Goal: Find specific page/section: Find specific page/section

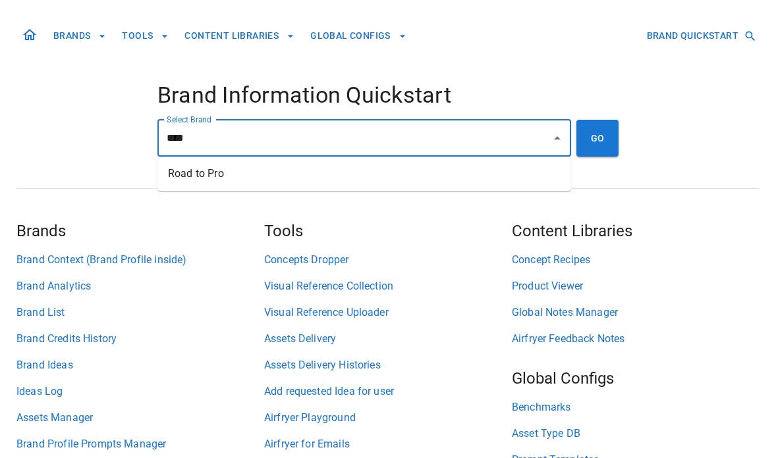
click at [370, 159] on ul "Road to Pro" at bounding box center [364, 174] width 414 height 34
drag, startPoint x: 379, startPoint y: 177, endPoint x: 420, endPoint y: 171, distance: 41.2
click at [379, 177] on li "Road to Pro" at bounding box center [364, 174] width 414 height 24
type input "**********"
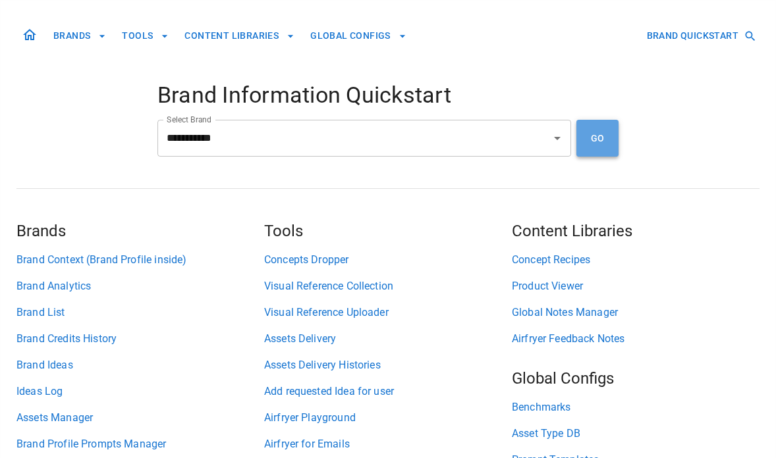
click at [601, 146] on button "GO" at bounding box center [597, 138] width 42 height 37
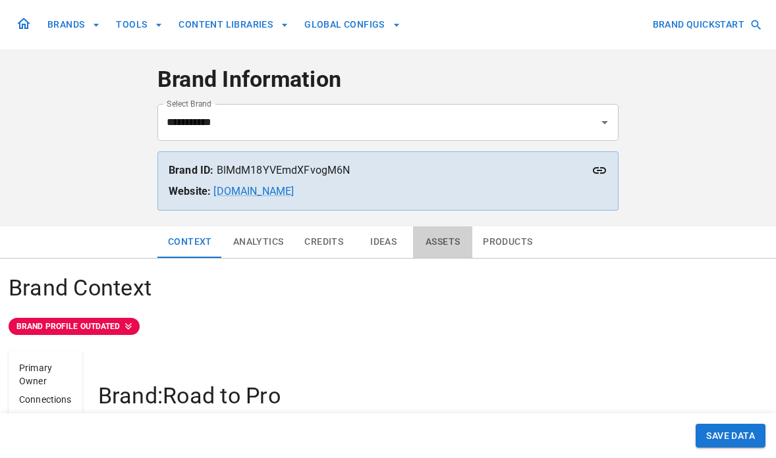
click at [449, 246] on button "Assets" at bounding box center [442, 243] width 59 height 32
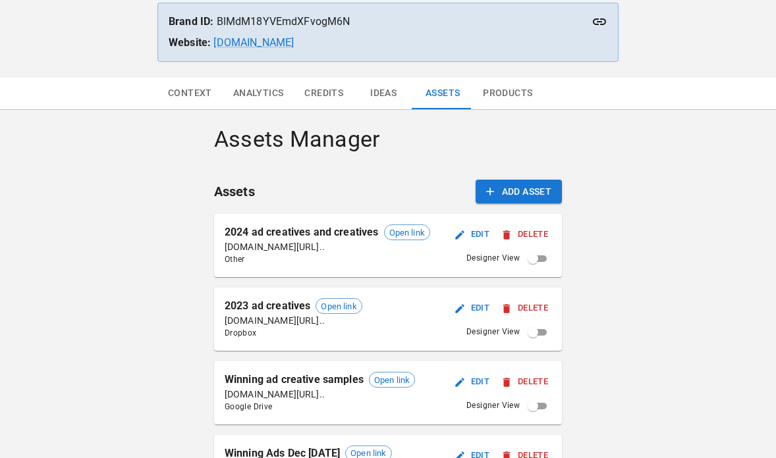
scroll to position [266, 0]
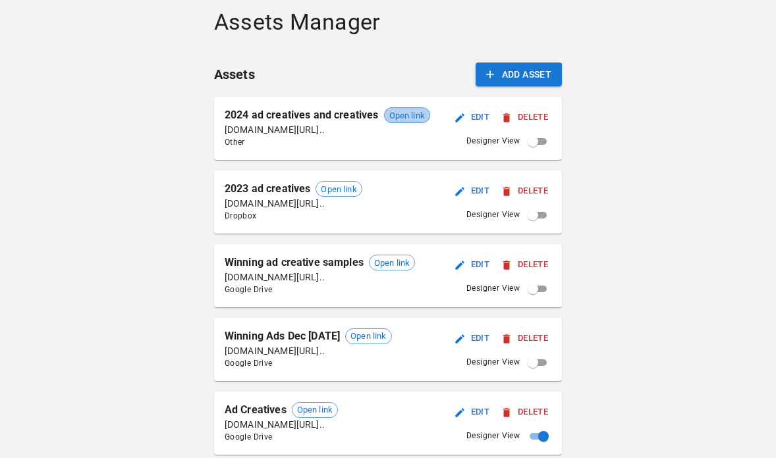
click at [408, 115] on span "Open link" at bounding box center [407, 115] width 45 height 13
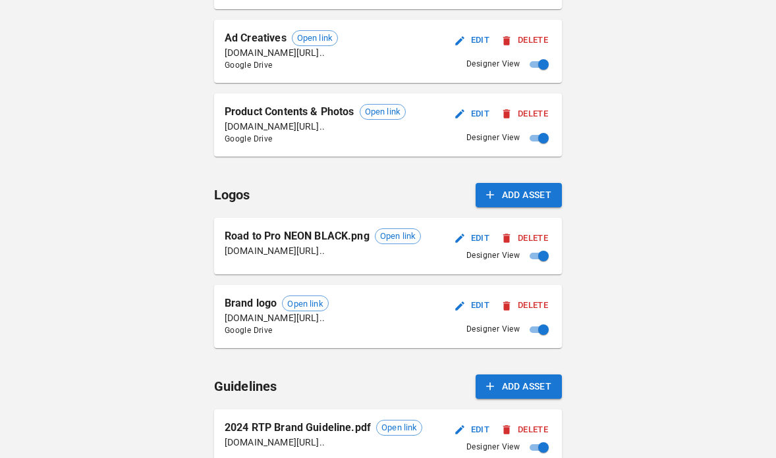
scroll to position [599, 0]
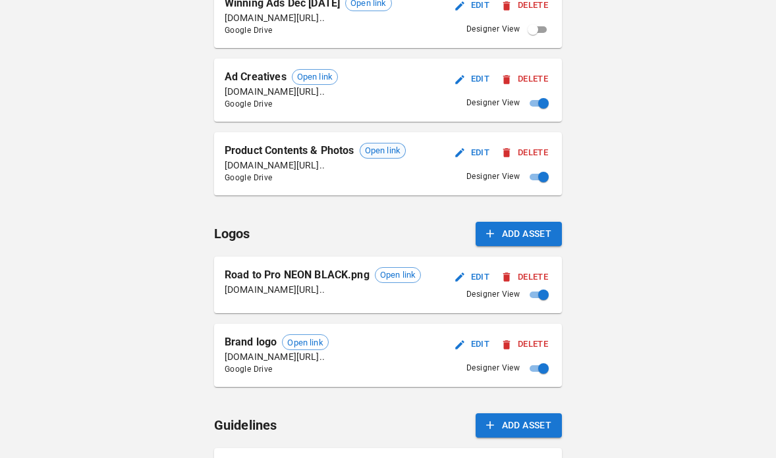
click at [386, 155] on span "Open link" at bounding box center [382, 150] width 45 height 13
